Goal: Task Accomplishment & Management: Complete application form

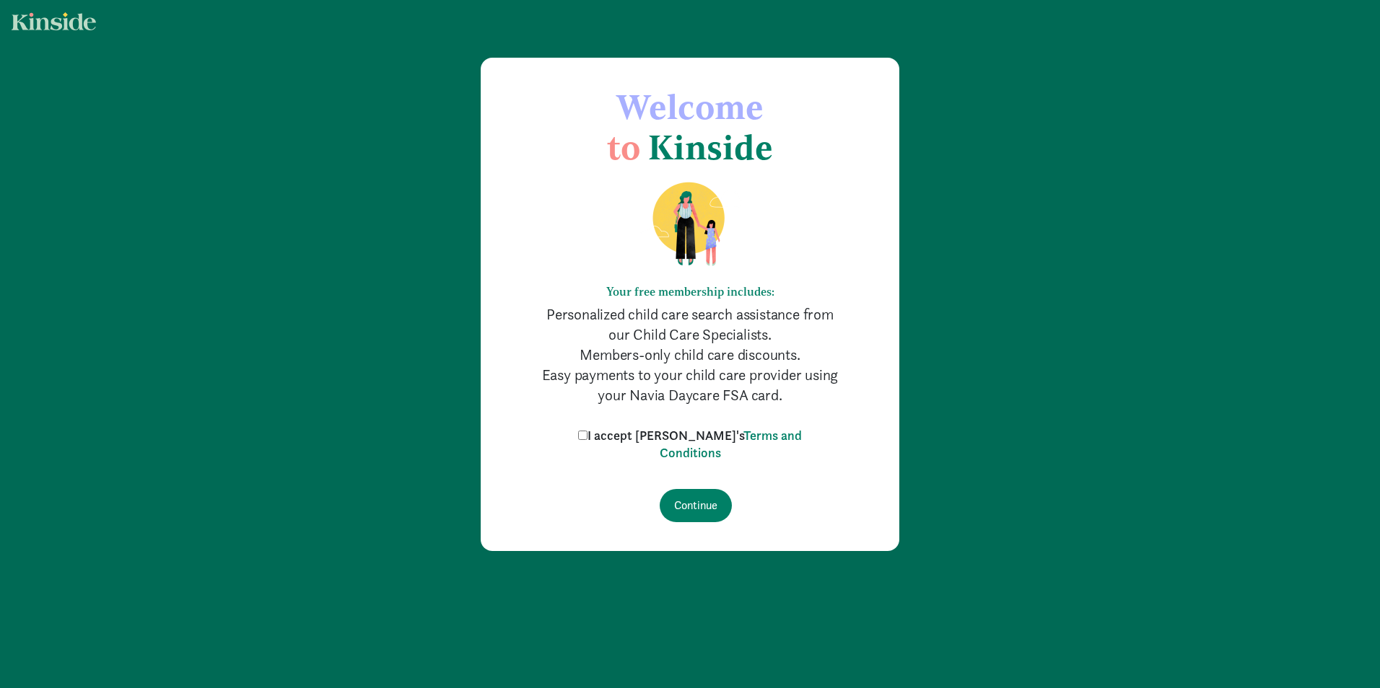
click at [587, 434] on input "I accept [PERSON_NAME]'s Terms and Conditions" at bounding box center [582, 435] width 9 height 9
checkbox input "true"
click at [708, 504] on input "Continue" at bounding box center [696, 505] width 72 height 33
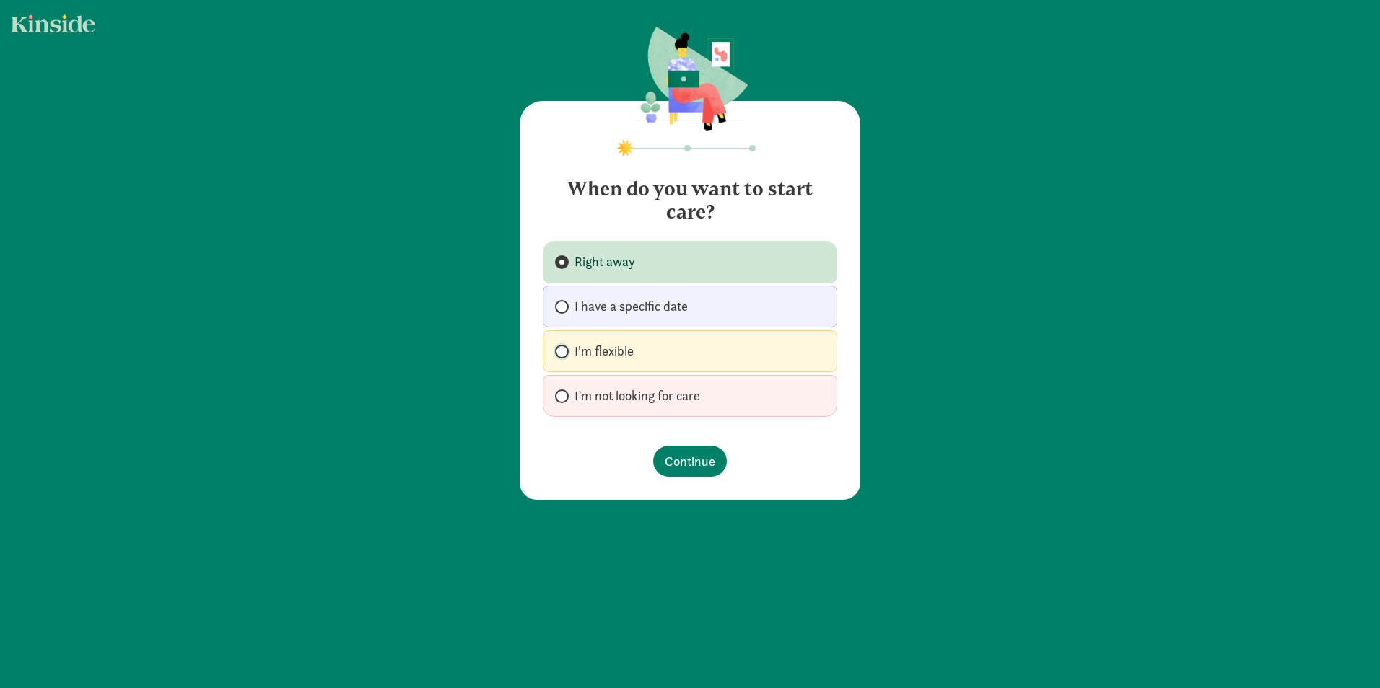
click at [555, 351] on input "I'm flexible" at bounding box center [559, 351] width 9 height 9
radio input "true"
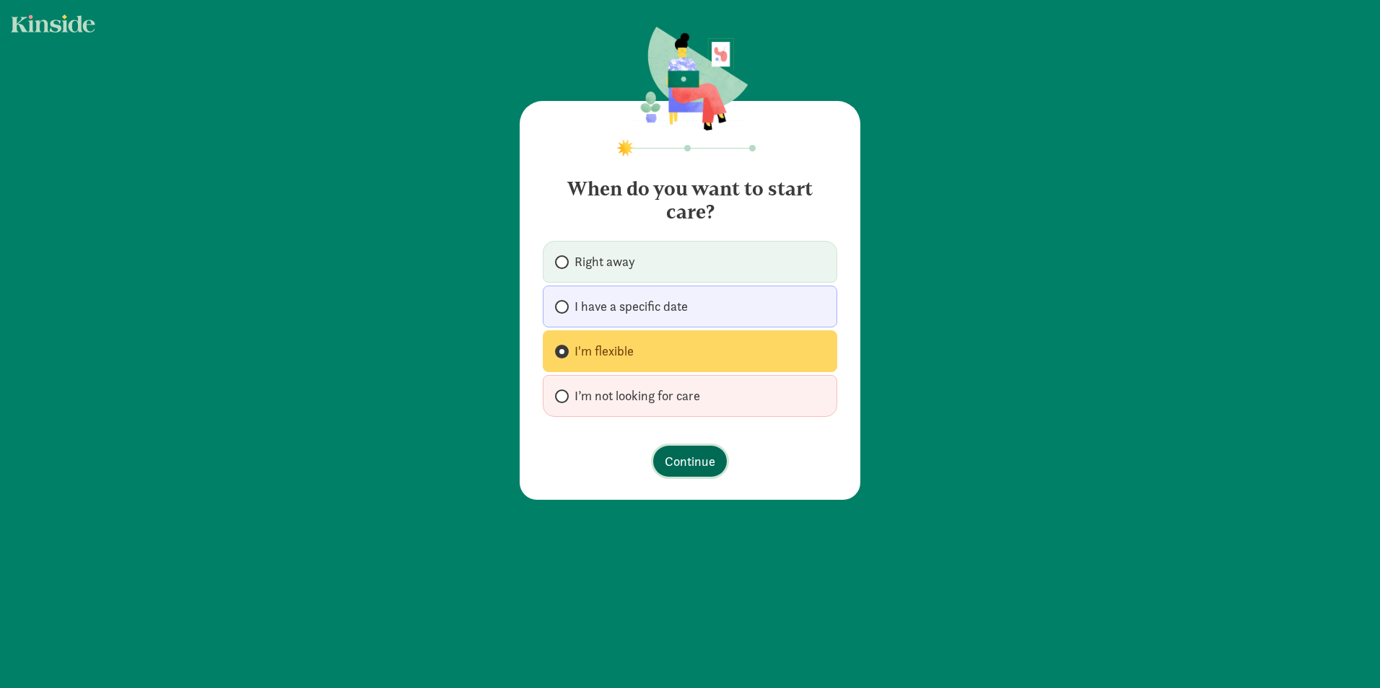
click at [678, 463] on span "Continue" at bounding box center [690, 461] width 51 height 19
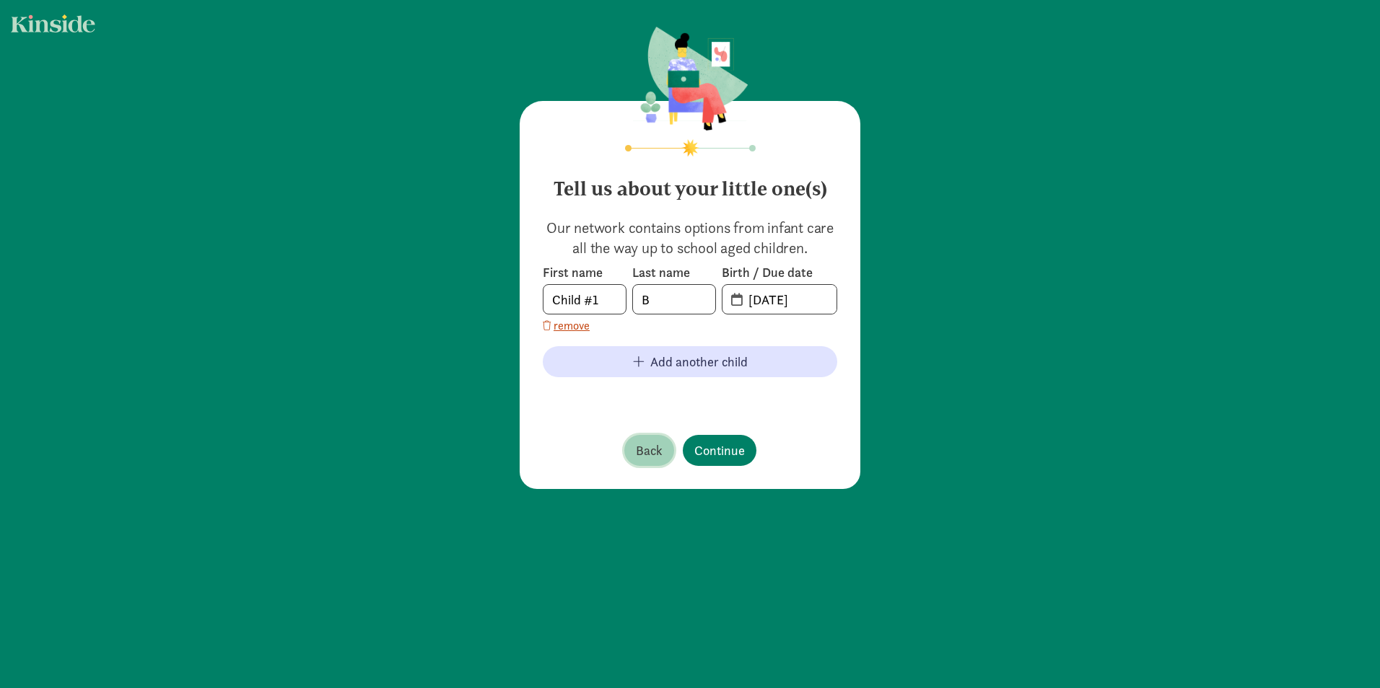
click at [636, 442] on span "Back" at bounding box center [649, 450] width 27 height 19
